Goal: Obtain resource: Download file/media

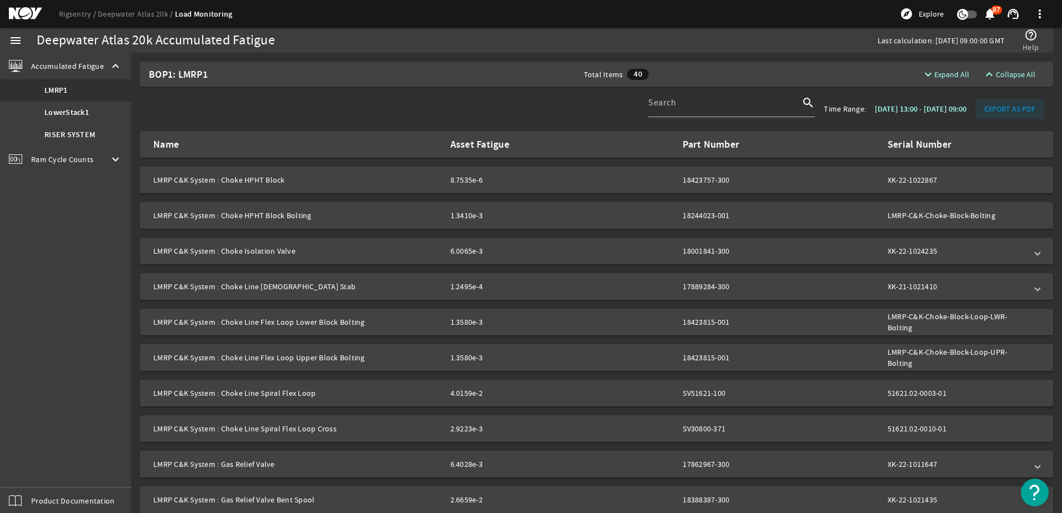
click at [1004, 107] on span "EXPORT AS PDF" at bounding box center [1009, 108] width 51 height 11
click at [74, 130] on b "RISER SYSTEM" at bounding box center [69, 134] width 51 height 11
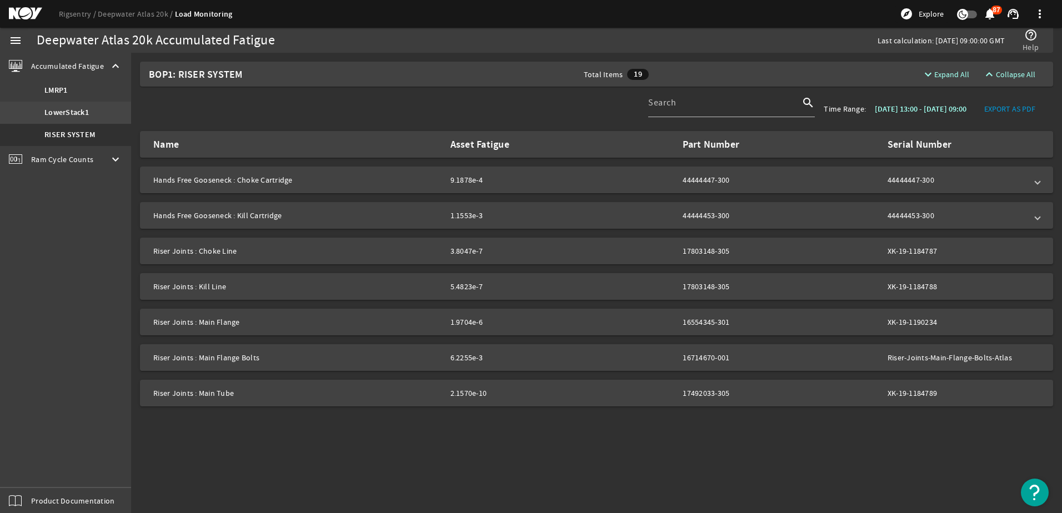
click at [71, 109] on b "LowerStack1" at bounding box center [66, 112] width 44 height 11
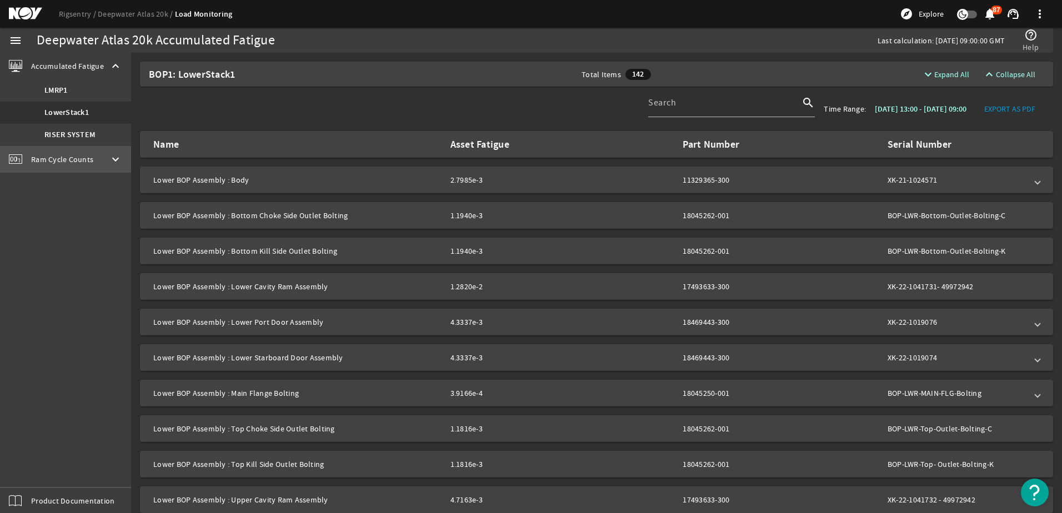
click at [57, 156] on span "Ram Cycle Counts" at bounding box center [62, 159] width 62 height 11
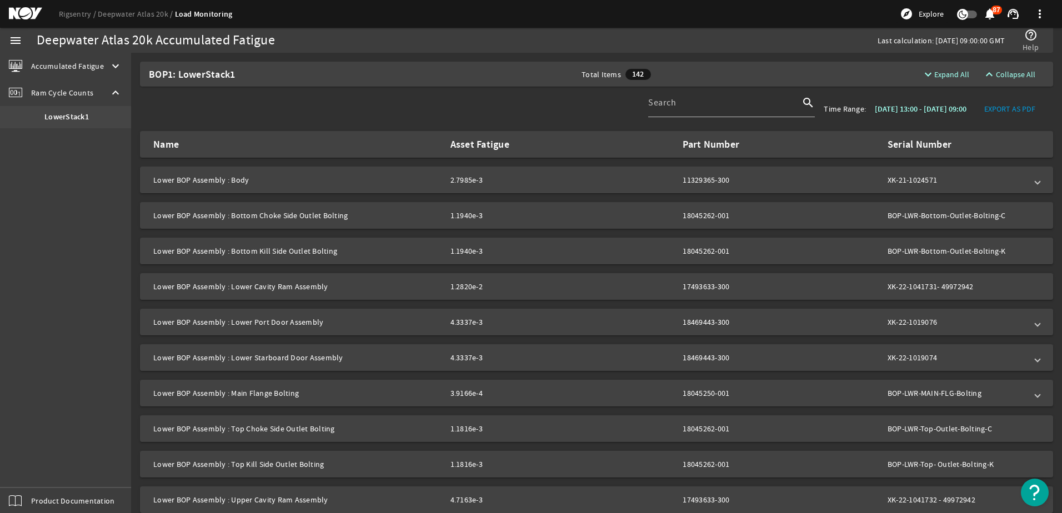
click at [61, 115] on b "LowerStack1" at bounding box center [66, 117] width 44 height 11
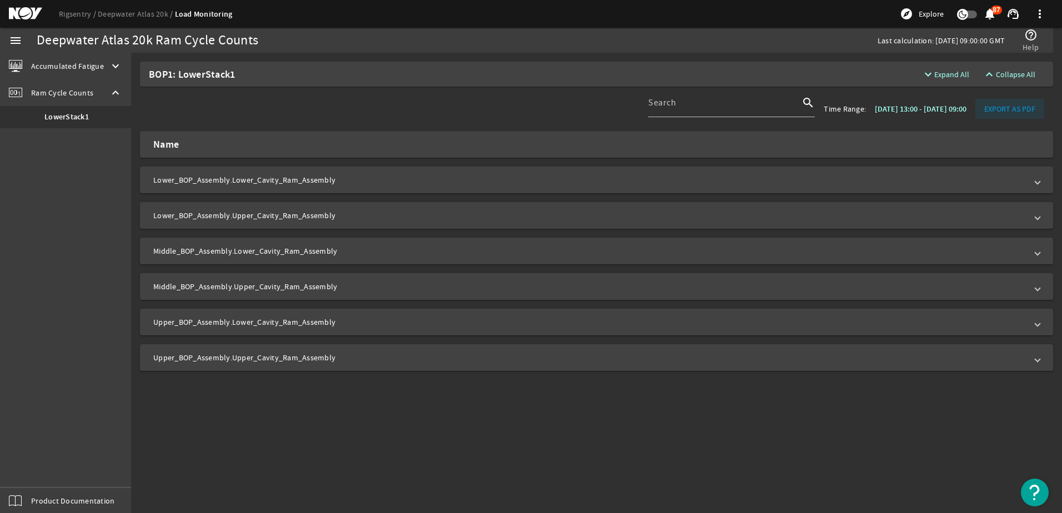
click at [1008, 109] on span "EXPORT AS PDF" at bounding box center [1009, 108] width 51 height 11
